Goal: Ask a question: Seek information or help from site administrators or community

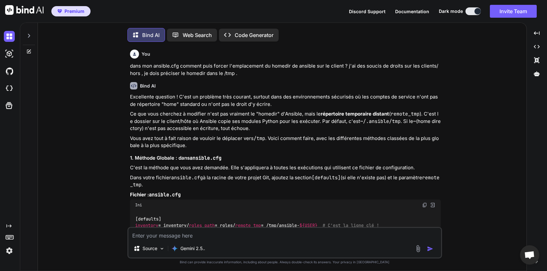
scroll to position [2835, 0]
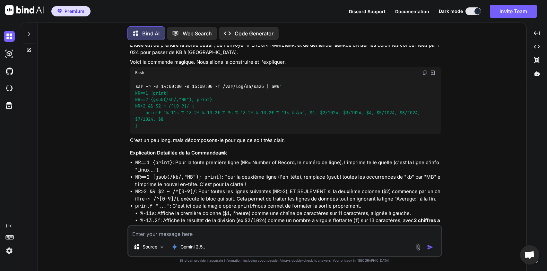
click at [226, 233] on textarea at bounding box center [285, 232] width 313 height 12
type textarea "d"
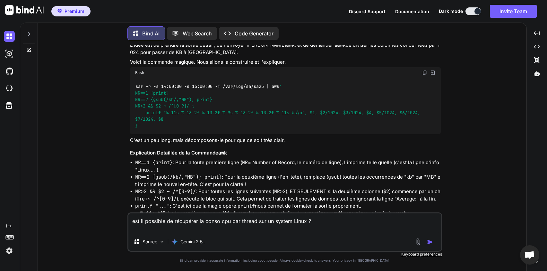
type textarea "est il possible de récupérer la conso cpu par thread sur un system Linux ?"
click at [432, 241] on img "button" at bounding box center [430, 241] width 6 height 6
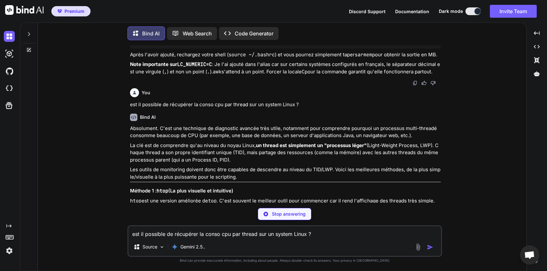
scroll to position [3542, 0]
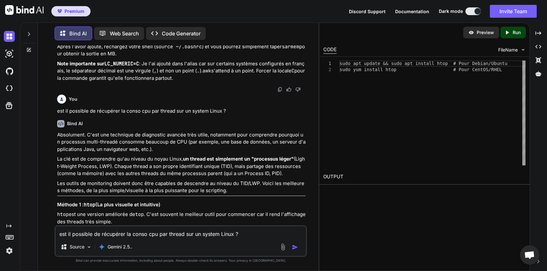
click at [262, 82] on p "Note importante sur LC_NUMERIC=C : Je l'ai ajouté dans l'alias car sur certains…" at bounding box center [181, 71] width 249 height 22
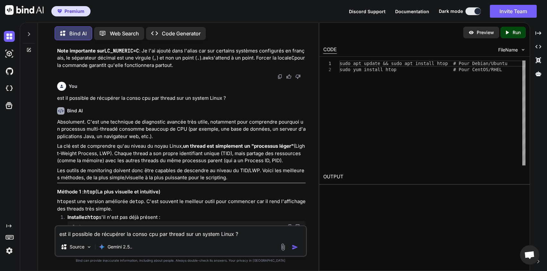
click at [262, 69] on p "Note importante sur LC_NUMERIC=C : Je l'ai ajouté dans l'alias car sur certains…" at bounding box center [181, 58] width 249 height 22
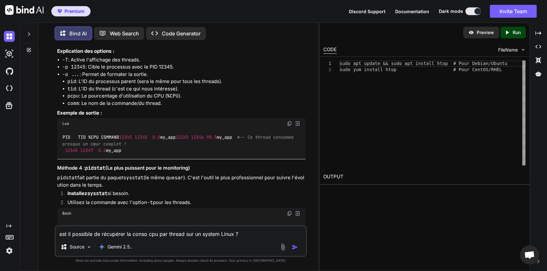
scroll to position [4005, 0]
click at [225, 107] on li "-o ... : Permet de formater la sortie. pid : L'ID du processus parent (sera le …" at bounding box center [184, 89] width 244 height 36
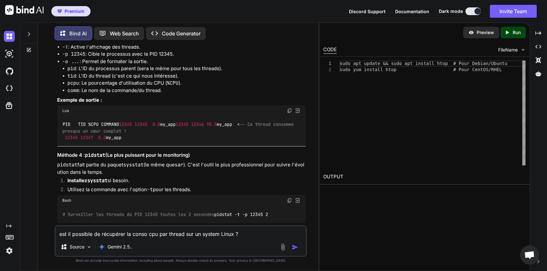
scroll to position [4030, 0]
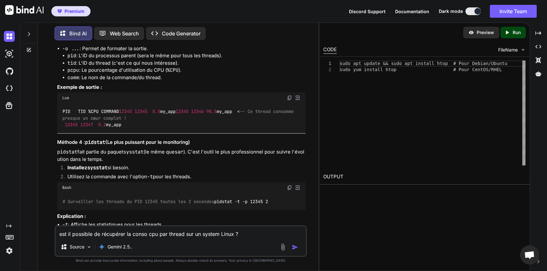
click at [260, 81] on li "-o ... : Permet de formater la sortie. pid : L'ID du processus parent (sera le …" at bounding box center [184, 63] width 244 height 36
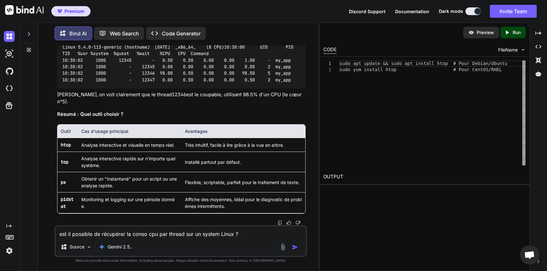
scroll to position [4380, 0]
click at [260, 83] on code "Linux 5.4.0-113-generic (hostname) [DATE] _x86_64_ (8 CPU) 10:30:00 UID PID TID…" at bounding box center [185, 64] width 247 height 40
click at [260, 88] on div "Makefile Linux 5.4.0-113-generic (hostname) [DATE] _x86_64_ (8 CPU) 10:30:00 UI…" at bounding box center [181, 58] width 249 height 60
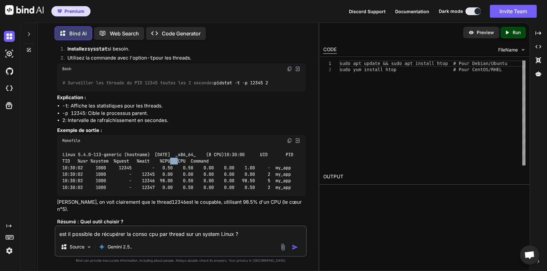
scroll to position [4161, 0]
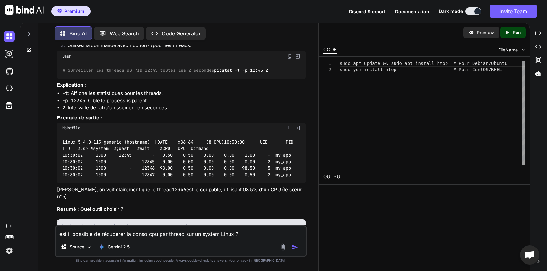
click at [165, 31] on p "pidstat fait partie du paquet sysstat (le même que sar ). C'est l'outil le plus…" at bounding box center [181, 24] width 249 height 14
click at [161, 74] on code "# Surveiller les threads du PID 12345 toutes les 2 secondes pidstat -t -p 12345…" at bounding box center [165, 70] width 207 height 7
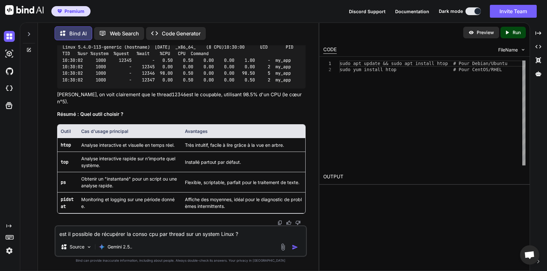
scroll to position [4303, 0]
click at [104, 235] on textarea "est il possible de récupérer la conso cpu par thread sur un system Linux ?" at bounding box center [181, 232] width 251 height 12
type textarea "d"
type textarea "c"
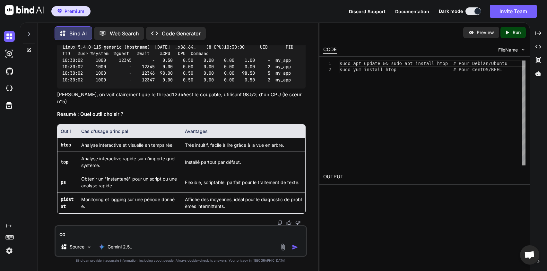
type textarea "c"
type textarea "d"
type textarea "q"
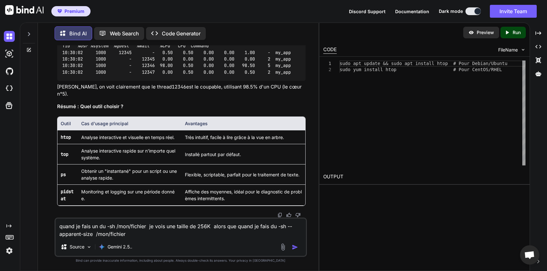
click at [108, 223] on textarea "quand je fais un du -sh /mon/fichier je vois une taille de 256K alors que quand…" at bounding box center [181, 227] width 251 height 19
click at [137, 233] on textarea "quand je fais un du -sh /mon/fichier je vois une taille de 256K alors que quand…" at bounding box center [181, 227] width 251 height 19
click at [76, 228] on textarea "quand je fais un du -sh /mon/fichier je vois une taille de 256K alors que quand…" at bounding box center [181, 227] width 251 height 19
click at [111, 225] on textarea "quand je fais un du -sh /mon/fichier je vois une taille de 256K alors que quand…" at bounding box center [181, 227] width 251 height 19
click at [242, 228] on textarea "quand je fais un du -sh /mon/fichier je vois une taille de 256K alors que quand…" at bounding box center [181, 227] width 251 height 19
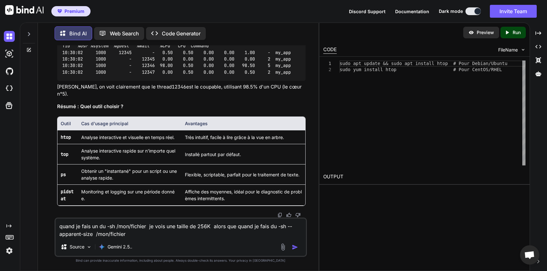
click at [156, 233] on textarea "quand je fais un du -sh /mon/fichier je vois une taille de 256K alors que quand…" at bounding box center [181, 227] width 251 height 19
click at [137, 234] on textarea "quand je fais un du -sh /mon/fichier je vois une taille de 256K alors que quand…" at bounding box center [181, 227] width 251 height 19
click at [240, 233] on textarea "quand je fais un du -sh /mon/fichier je vois une taille de 256K alors que quand…" at bounding box center [181, 227] width 251 height 19
type textarea "quand je fais un du -sh /mon/fichier je vois une taille de 256K alors que quand…"
click at [298, 245] on img "button" at bounding box center [295, 247] width 6 height 6
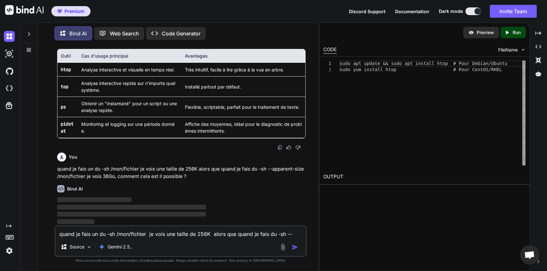
scroll to position [4455, 0]
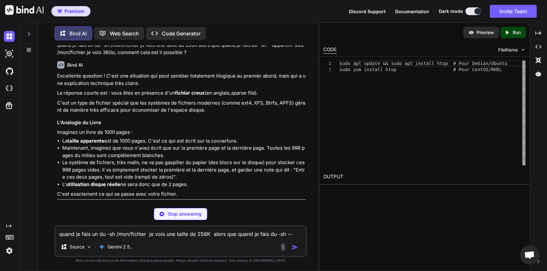
click at [249, 68] on div "Bind AI" at bounding box center [181, 64] width 249 height 7
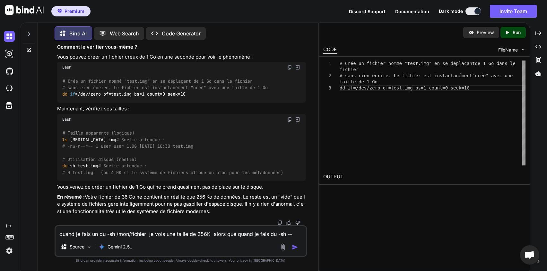
scroll to position [4964, 0]
click at [165, 161] on div "# Taille apparente (logique) ls -[MEDICAL_DATA].img # Sortie attendue : # -rw-r…" at bounding box center [181, 153] width 249 height 56
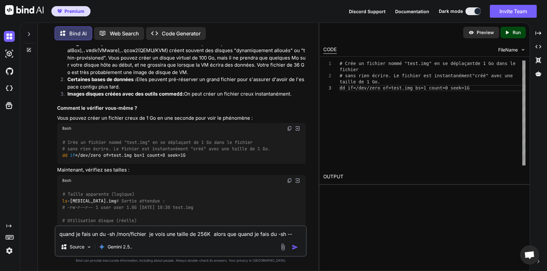
scroll to position [4797, 0]
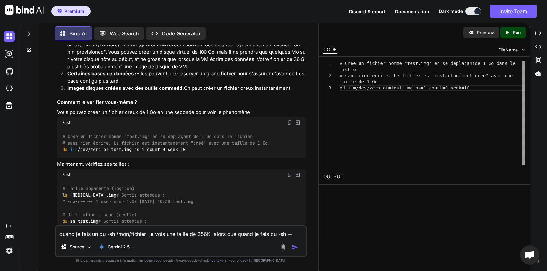
click at [139, 232] on textarea "quand je fais un du -sh /mon/fichier je vois une taille de 256K alors que quand…" at bounding box center [181, 232] width 251 height 12
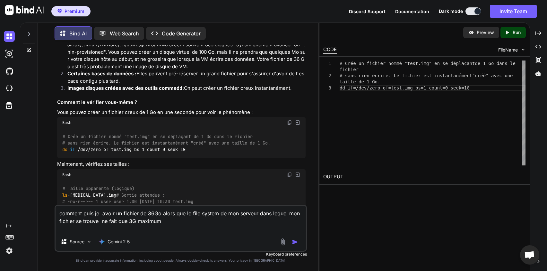
type textarea "comment puis je avoir un fichier de 36Go alors que le file system de mon serveu…"
click at [293, 240] on img "button" at bounding box center [295, 241] width 6 height 6
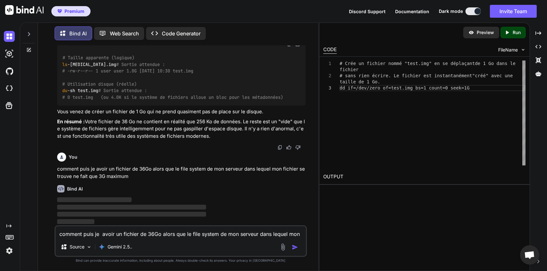
scroll to position [5065, 0]
click at [152, 156] on div "You" at bounding box center [181, 156] width 249 height 9
click at [538, 31] on icon "Created with Pixso." at bounding box center [539, 33] width 6 height 6
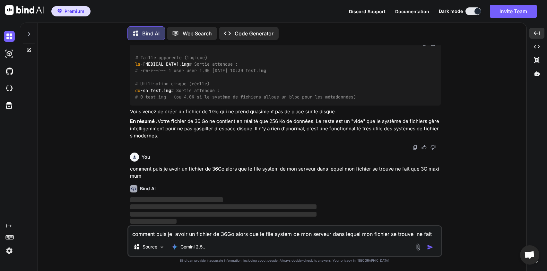
click at [273, 139] on p "En résumé : Votre fichier de 36 Go ne contient en réalité que 256 Ko de données…" at bounding box center [285, 129] width 311 height 22
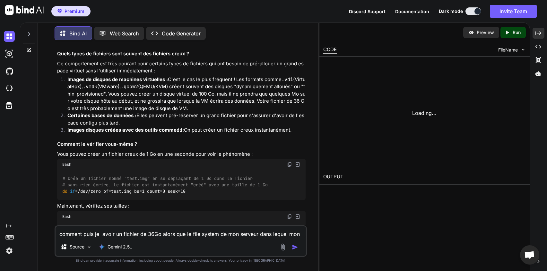
scroll to position [5065, 0]
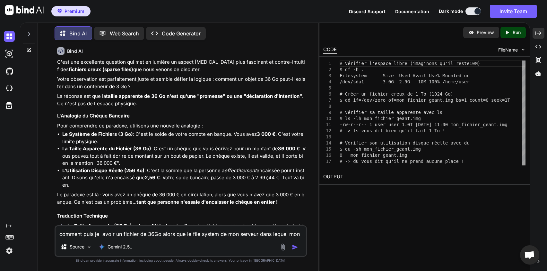
click at [211, 42] on div "You comment puis je avoir un fichier de 36Go alors que le file system de mon se…" at bounding box center [181, 27] width 249 height 30
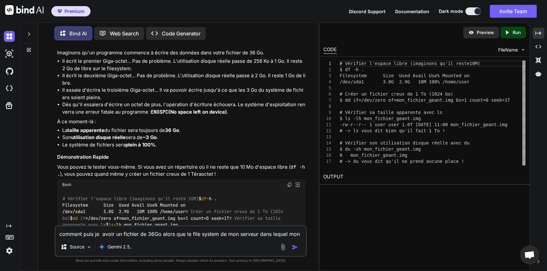
scroll to position [5335, 0]
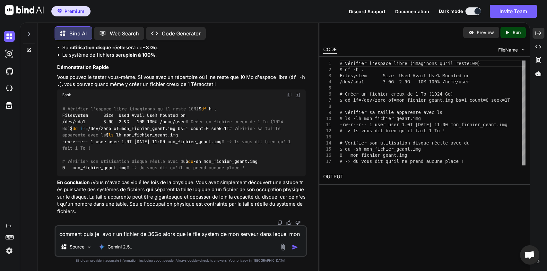
scroll to position [5608, 0]
click at [123, 229] on textarea "comment puis je avoir un fichier de 36Go alors que le file system de mon serveu…" at bounding box center [181, 232] width 251 height 12
type textarea "d"
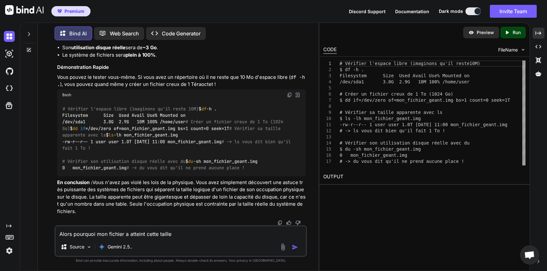
click at [186, 239] on div "Alors pourquoi mon fichier a atteint cette taille Source Gemini 2.5.." at bounding box center [181, 240] width 253 height 31
click at [190, 234] on textarea "Alors pourquoi mon fichier a atteint cette taille" at bounding box center [181, 232] width 251 height 12
drag, startPoint x: 231, startPoint y: 232, endPoint x: 214, endPoint y: 228, distance: 17.1
click at [214, 228] on textarea "Alors pourquoi mon fichier a atteint cette taille (en apparence) en l'occurance…" at bounding box center [181, 232] width 251 height 12
click at [222, 234] on textarea "Alors pourquoi mon fichier a atteint cette taille (en apparence) en l'occurance…" at bounding box center [181, 232] width 251 height 12
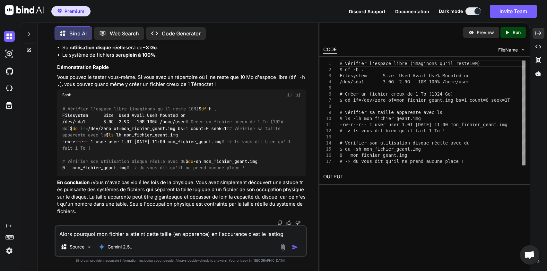
type textarea "Alors pourquoi mon fichier a atteint cette taille (en apparence) en l'auccuranc…"
